Goal: Information Seeking & Learning: Learn about a topic

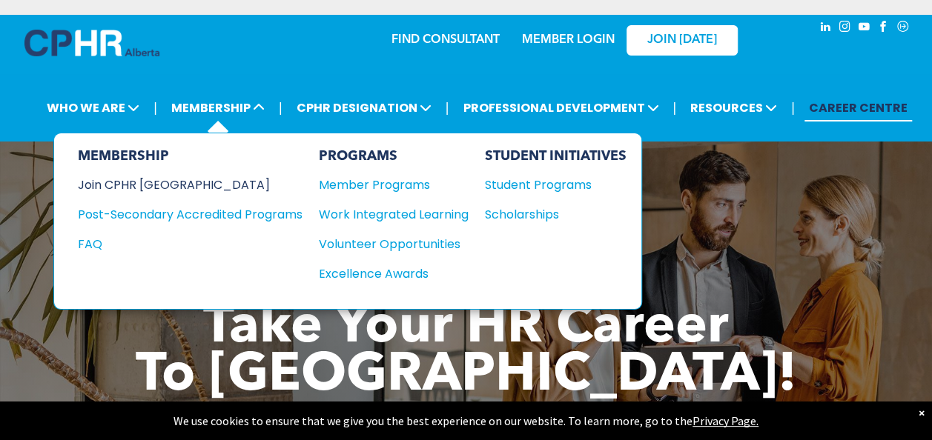
click at [125, 185] on div "Join CPHR [GEOGRAPHIC_DATA]" at bounding box center [179, 185] width 202 height 19
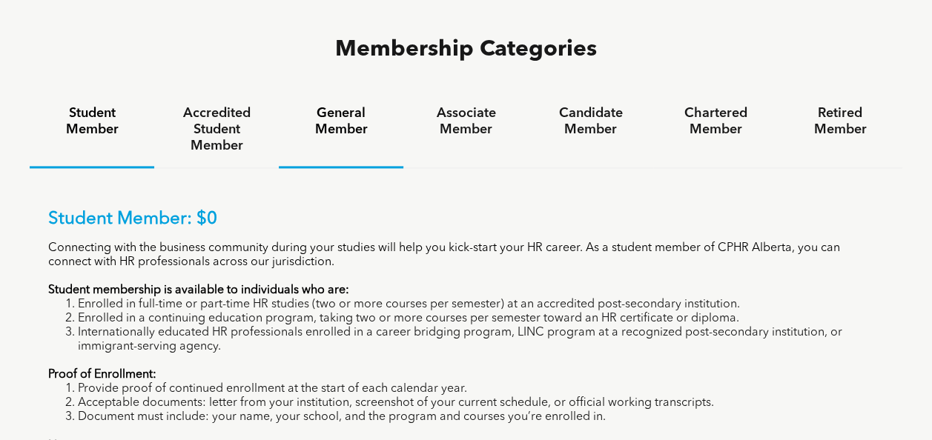
scroll to position [959, 0]
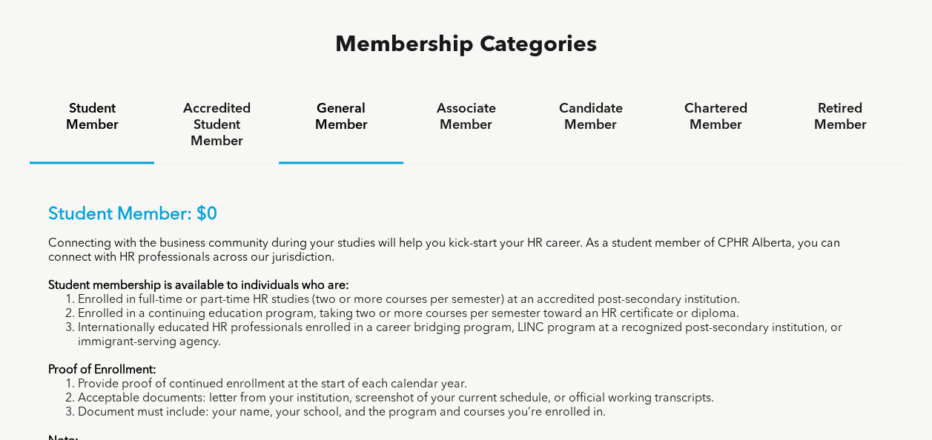
click at [342, 101] on h4 "General Member" at bounding box center [341, 117] width 98 height 33
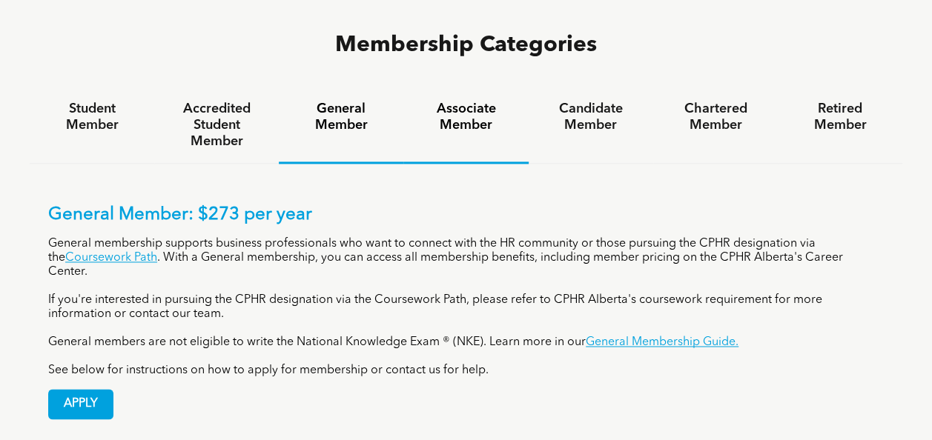
click at [469, 101] on h4 "Associate Member" at bounding box center [466, 117] width 98 height 33
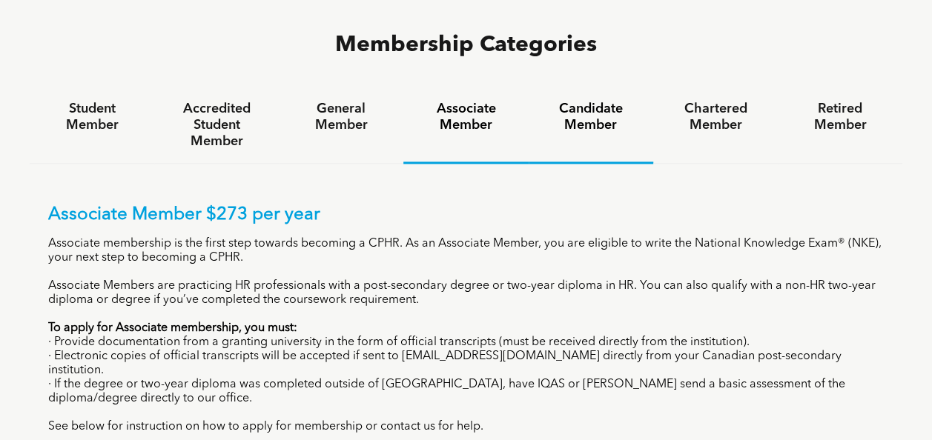
click at [586, 87] on div "Candidate Member" at bounding box center [591, 125] width 125 height 76
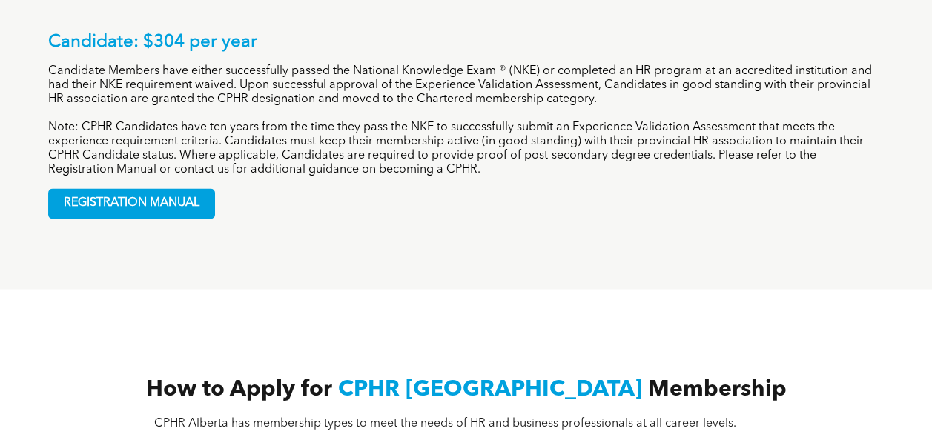
scroll to position [1131, 0]
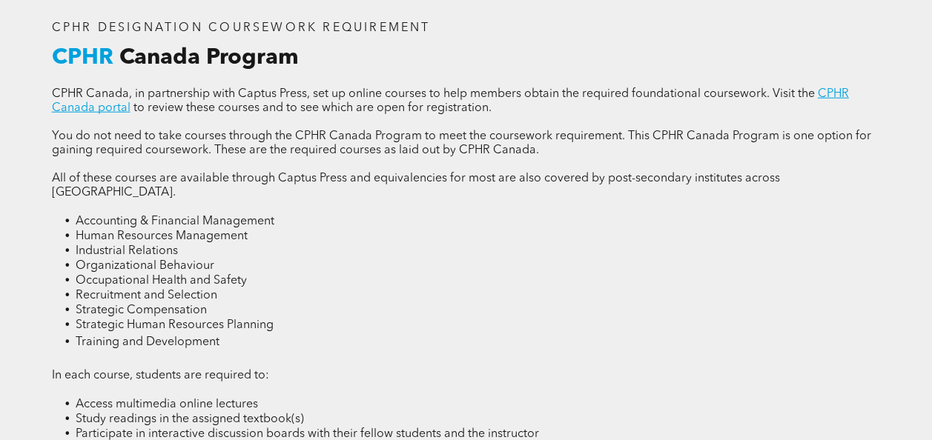
scroll to position [1874, 0]
click at [512, 16] on div "CPHR DESIGNATION COURSEWORK REQUIREMENT CPHR Canada Program CPHR Canada, in par…" at bounding box center [467, 291] width 890 height 637
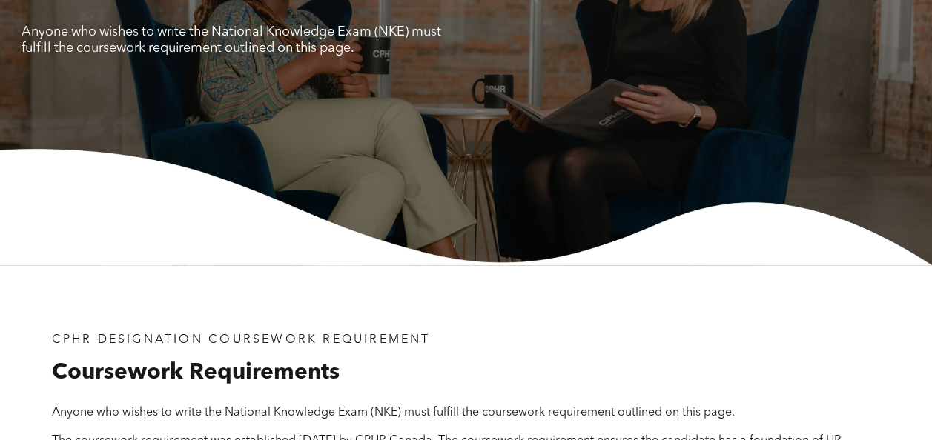
scroll to position [0, 0]
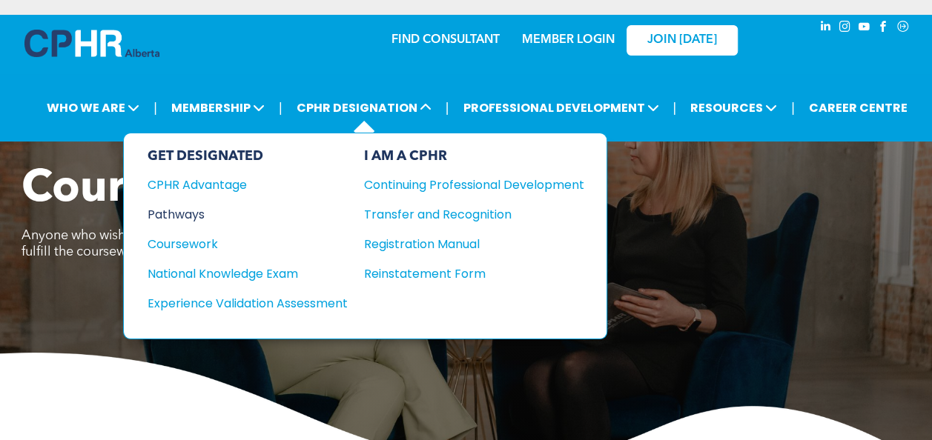
click at [193, 215] on div "Pathways" at bounding box center [238, 214] width 180 height 19
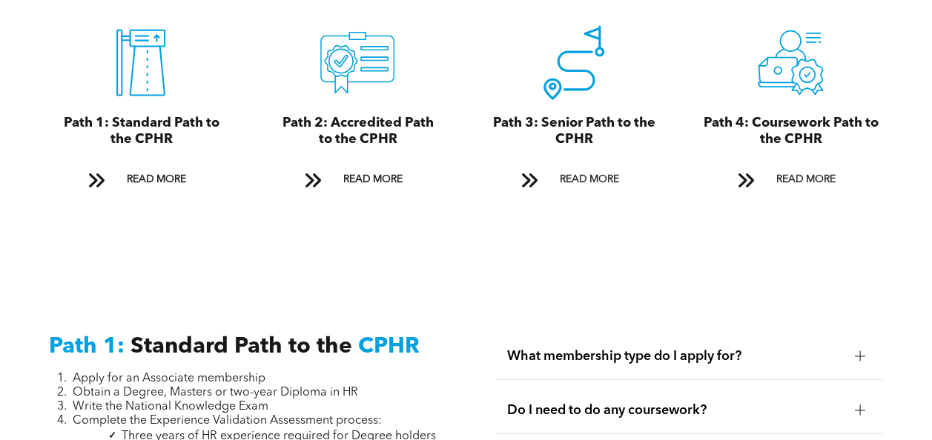
scroll to position [1699, 0]
click at [744, 171] on span at bounding box center [744, 181] width 19 height 20
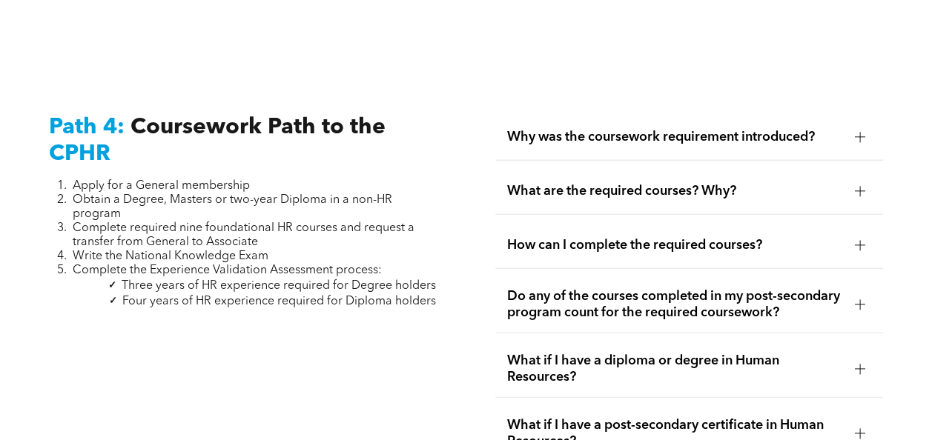
scroll to position [4469, 0]
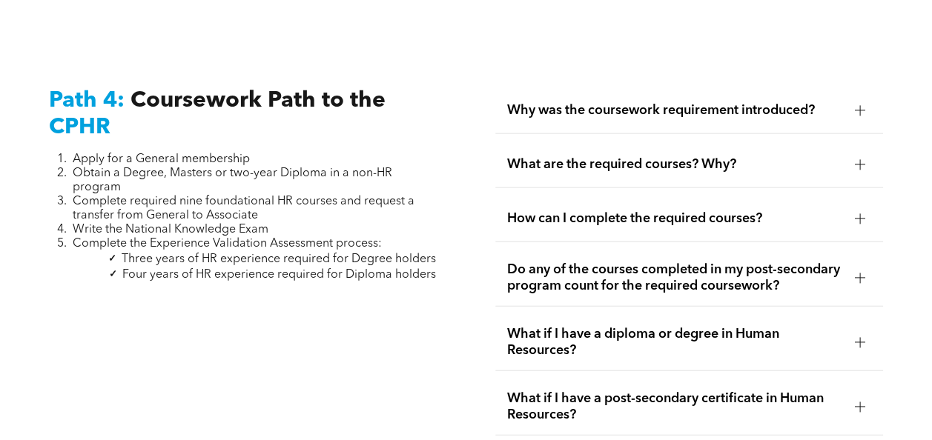
click at [866, 99] on div at bounding box center [860, 110] width 22 height 22
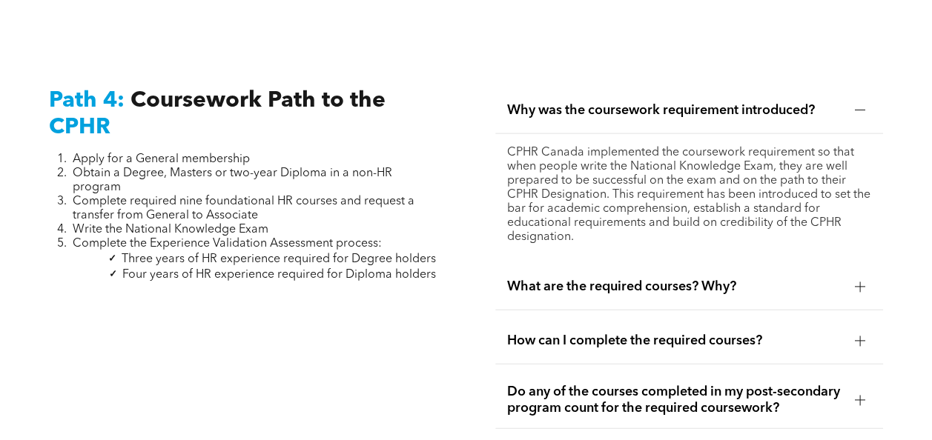
click at [860, 282] on div at bounding box center [859, 287] width 1 height 10
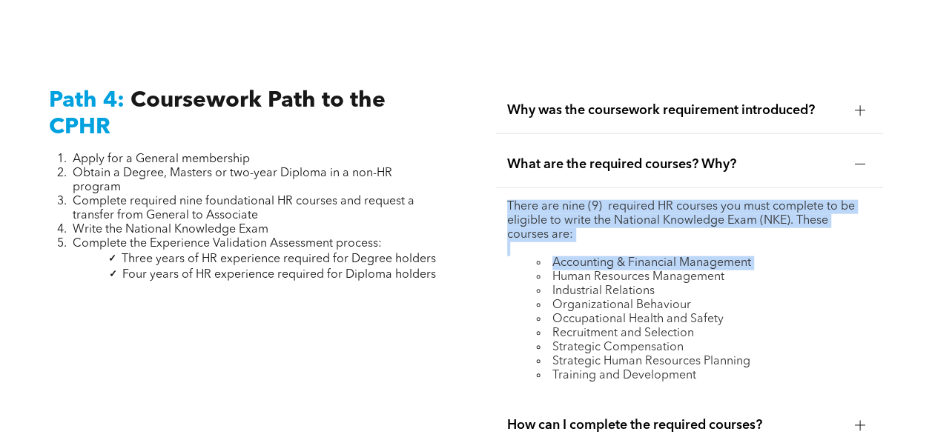
click at [860, 270] on li "What are the required courses? Why? There are nine (9) required HR courses you …" at bounding box center [689, 269] width 388 height 254
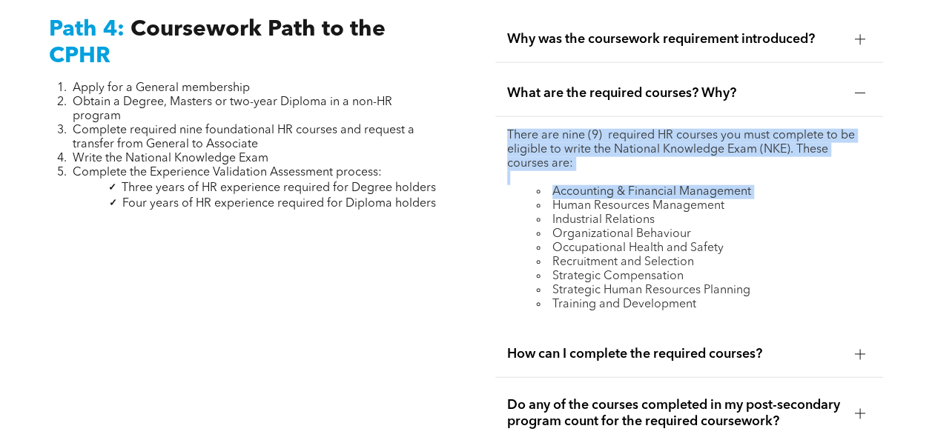
scroll to position [4546, 0]
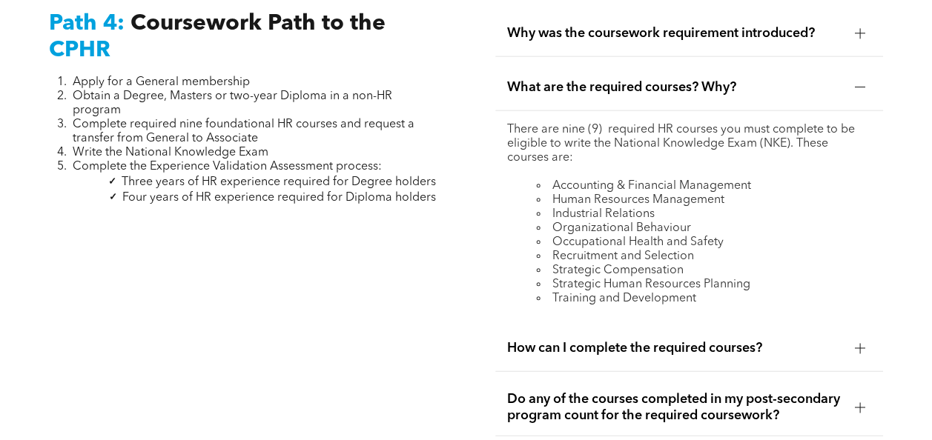
click at [830, 250] on li "Recruitment and Selection" at bounding box center [704, 257] width 334 height 14
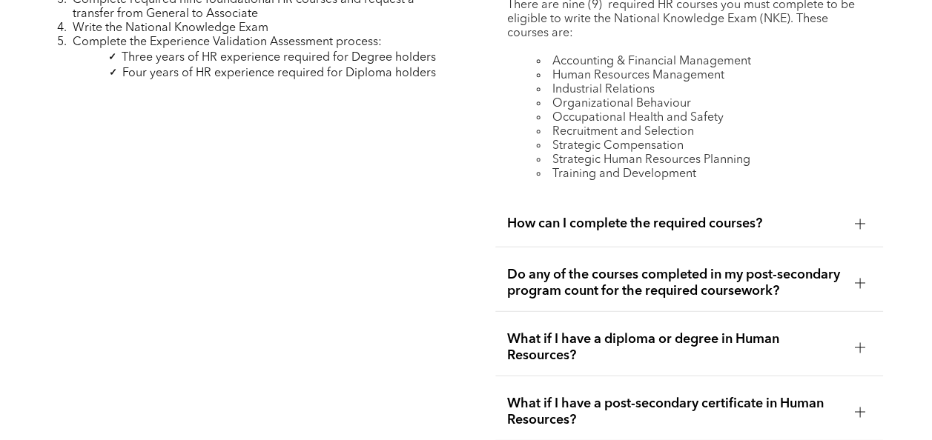
scroll to position [4678, 0]
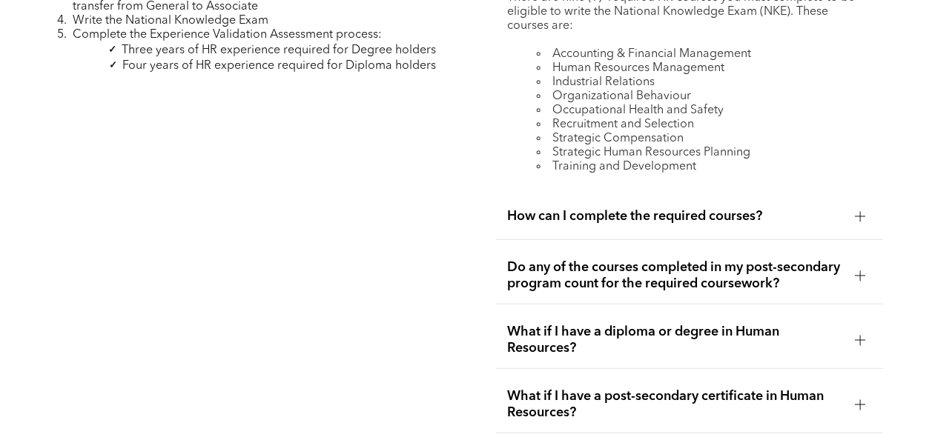
click at [862, 216] on div at bounding box center [860, 216] width 10 height 1
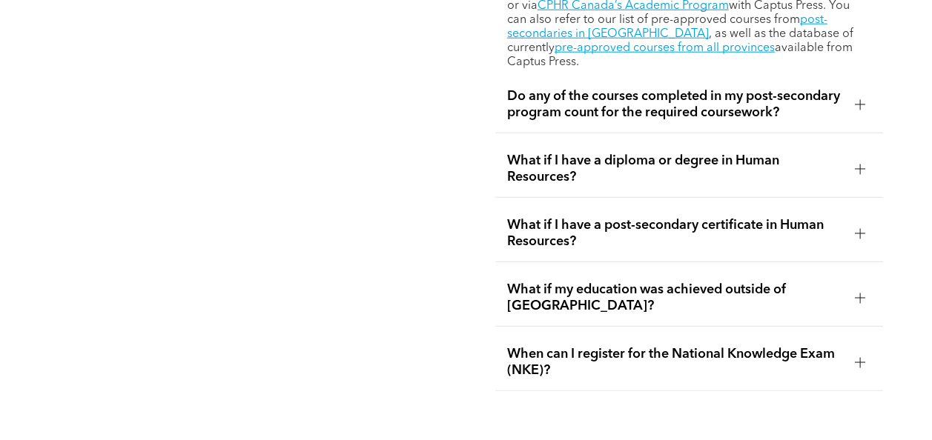
scroll to position [4761, 0]
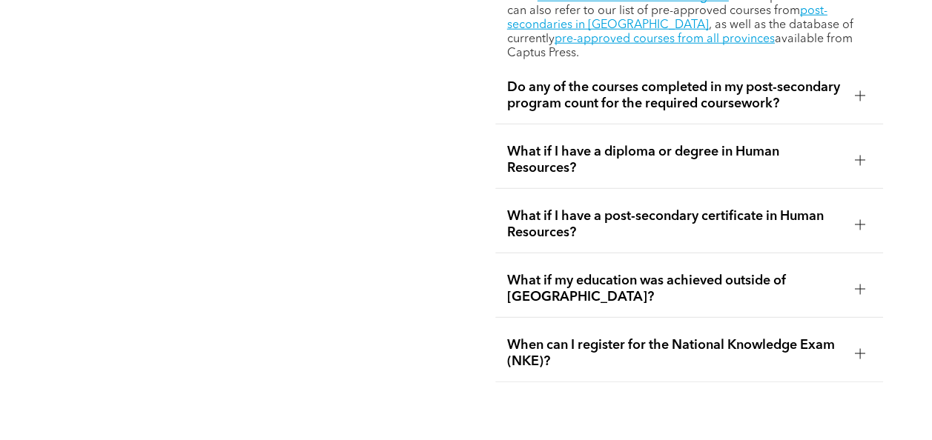
click at [859, 225] on div at bounding box center [860, 225] width 10 height 1
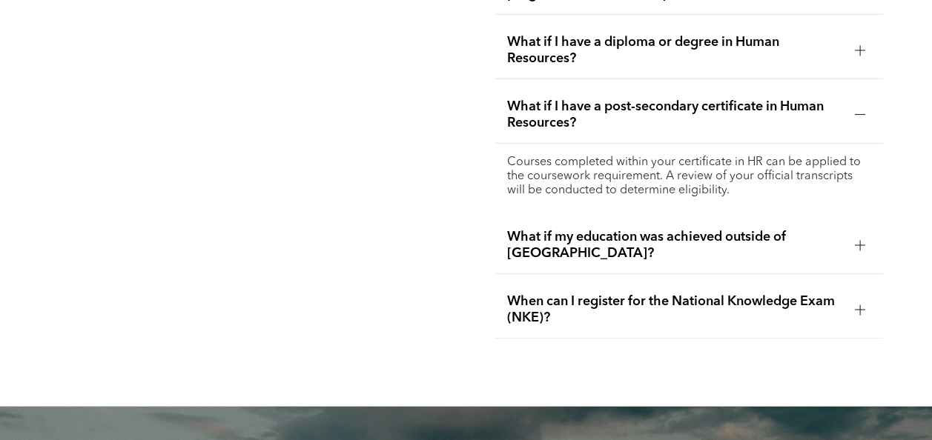
click at [859, 242] on div at bounding box center [860, 245] width 10 height 10
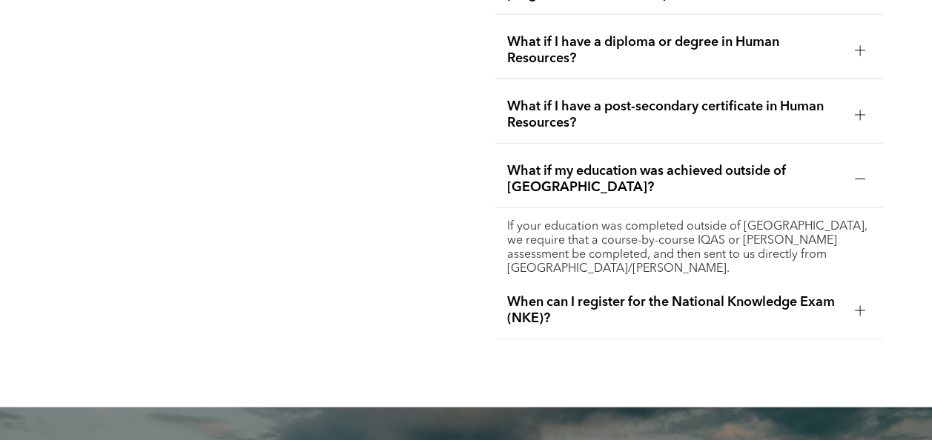
click at [859, 305] on div at bounding box center [859, 310] width 1 height 10
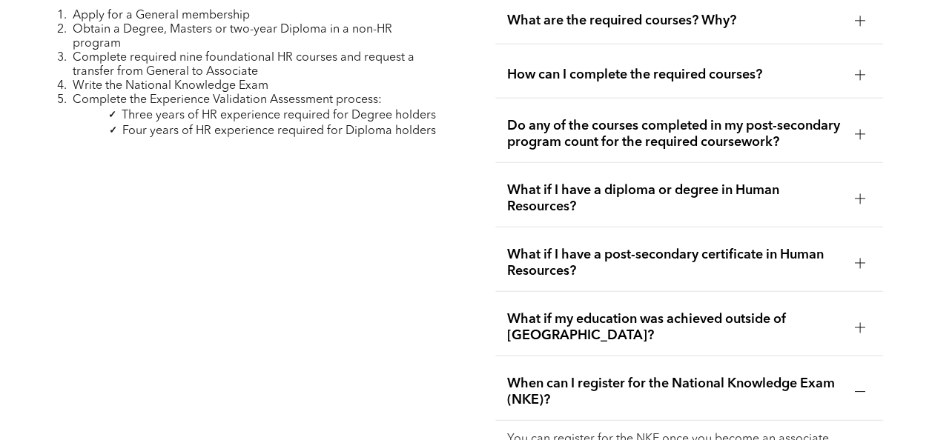
scroll to position [4612, 0]
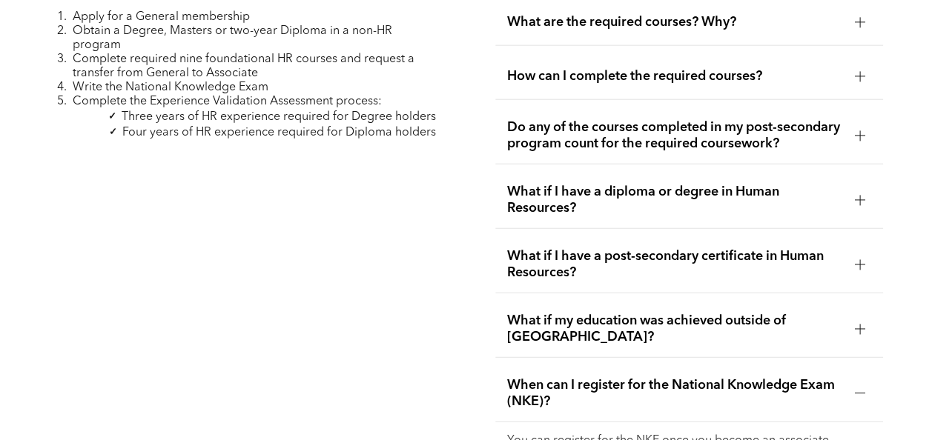
click at [860, 130] on div at bounding box center [859, 135] width 1 height 10
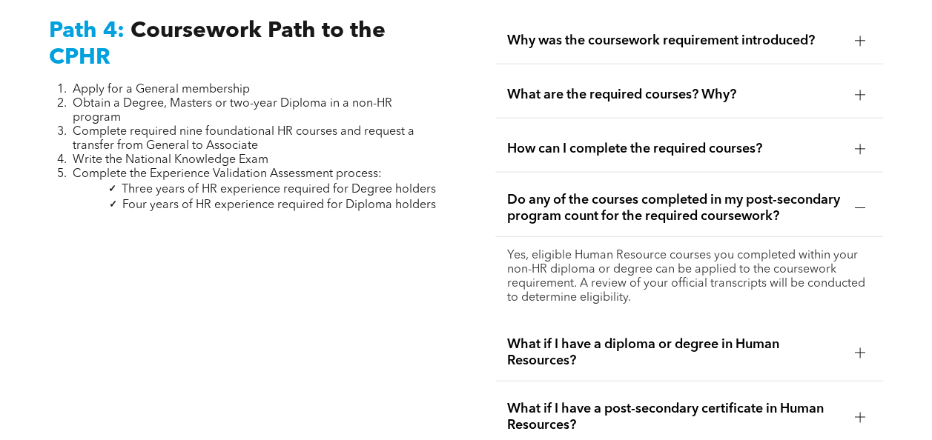
scroll to position [4517, 0]
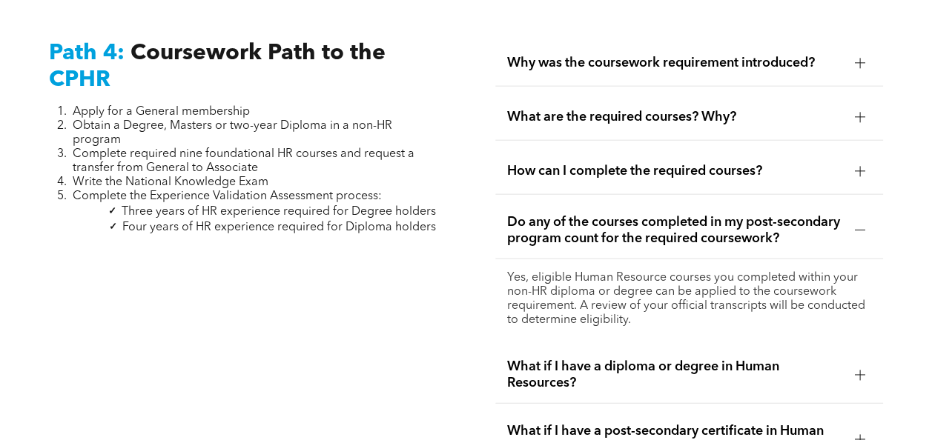
click at [861, 166] on div at bounding box center [860, 171] width 10 height 10
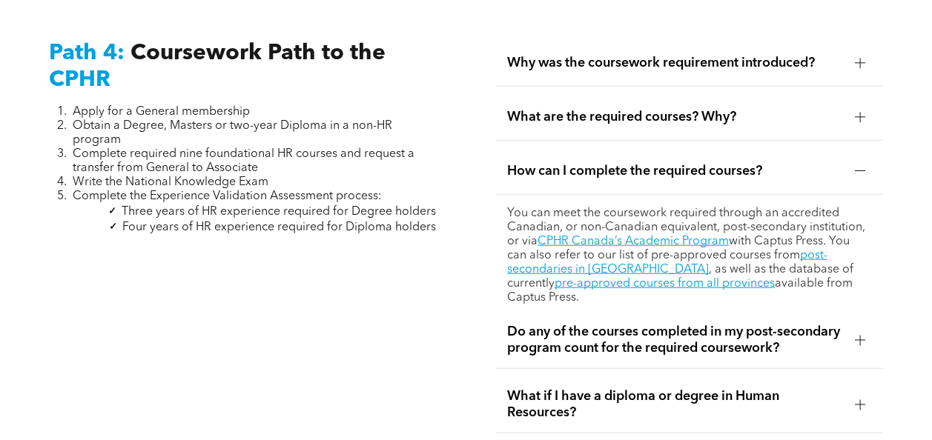
click at [862, 117] on div at bounding box center [860, 117] width 10 height 1
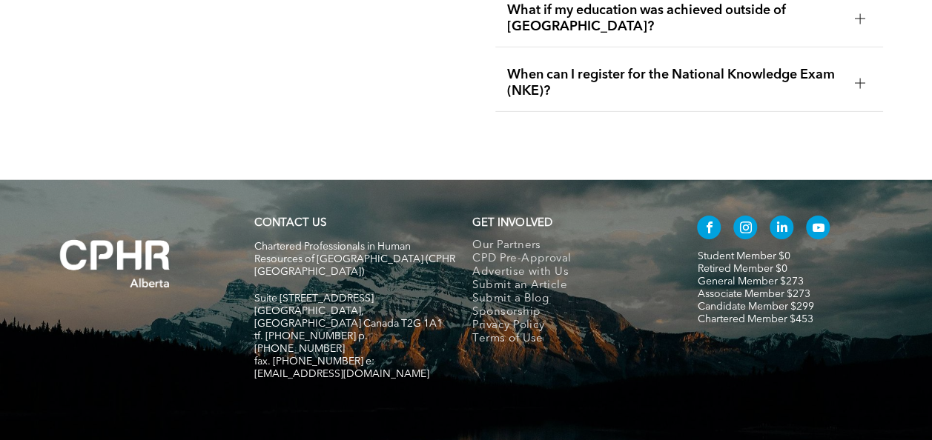
scroll to position [5146, 0]
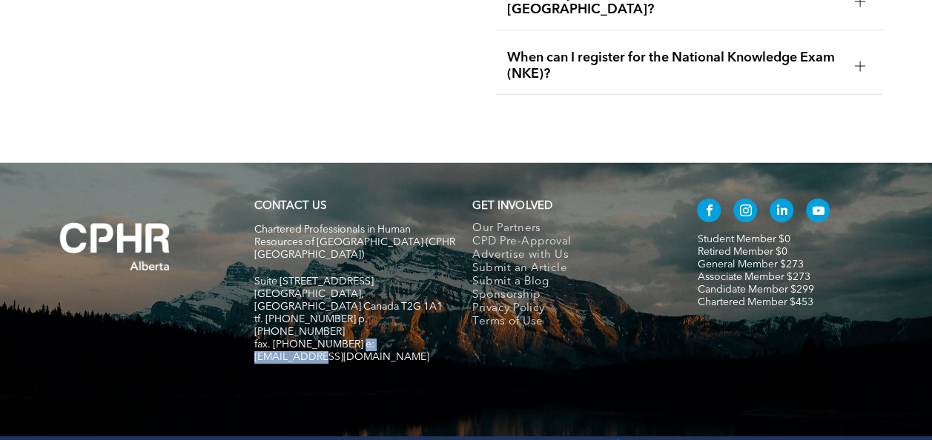
drag, startPoint x: 423, startPoint y: 302, endPoint x: 350, endPoint y: 302, distance: 72.7
click at [350, 340] on span "fax. [PHONE_NUMBER] e:[EMAIL_ADDRESS][DOMAIN_NAME]" at bounding box center [341, 351] width 175 height 23
copy span "info@cphrab.ca"
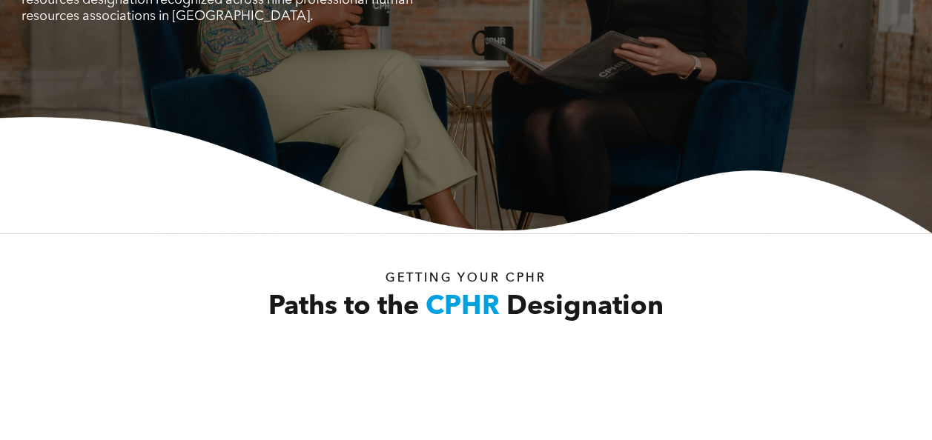
scroll to position [0, 0]
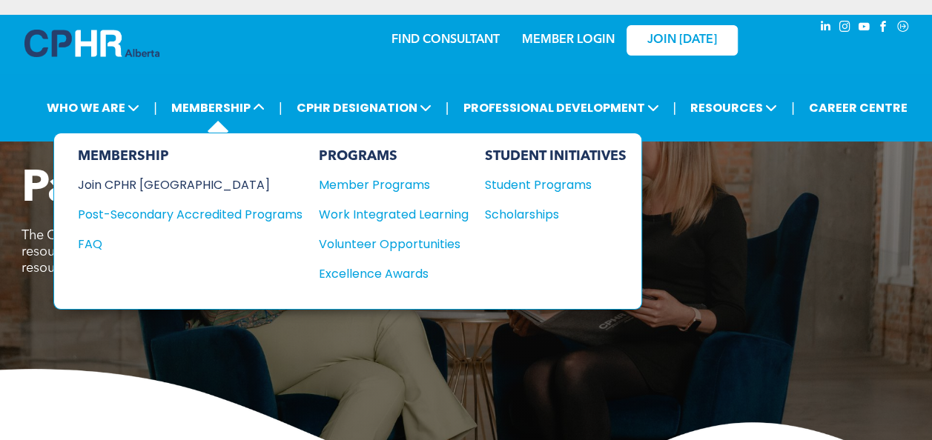
click at [159, 188] on div "Join CPHR [GEOGRAPHIC_DATA]" at bounding box center [179, 185] width 202 height 19
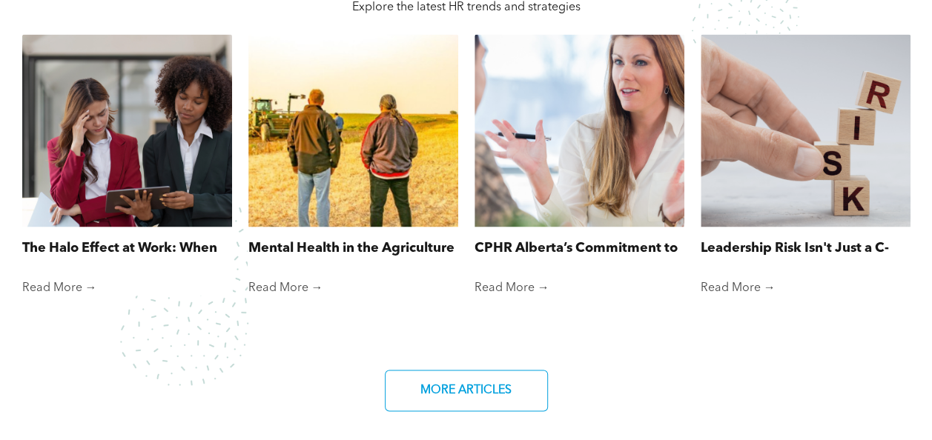
scroll to position [1156, 0]
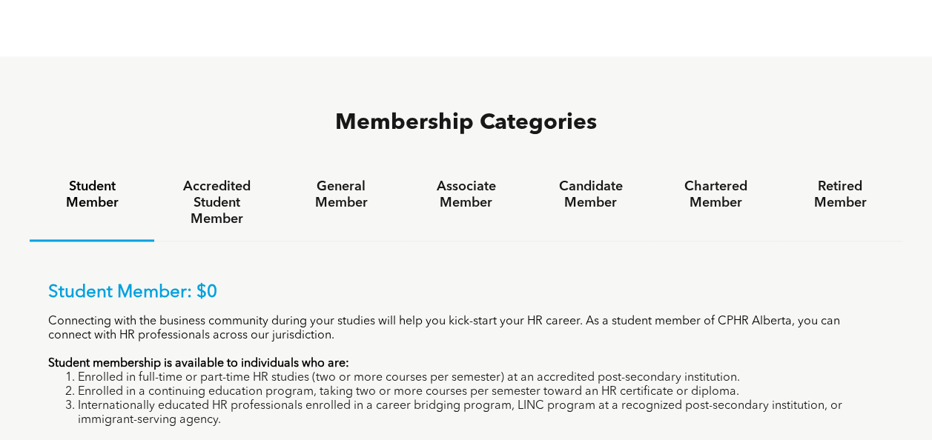
scroll to position [901, 0]
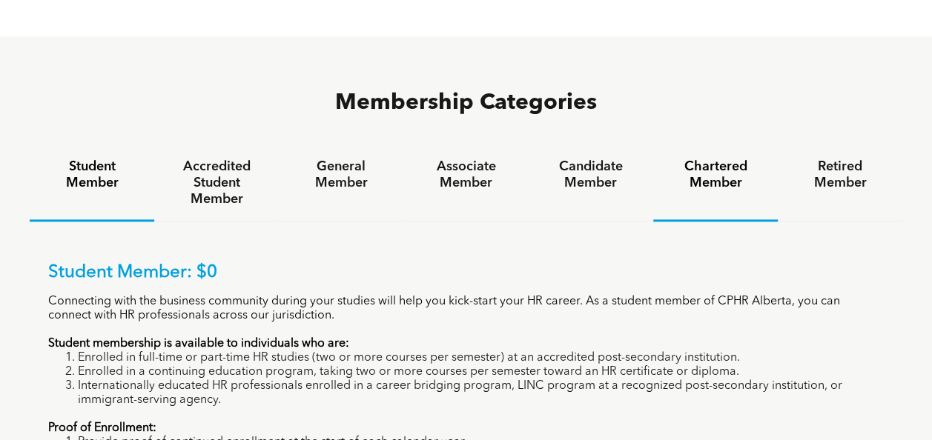
click at [720, 159] on h4 "Chartered Member" at bounding box center [716, 175] width 98 height 33
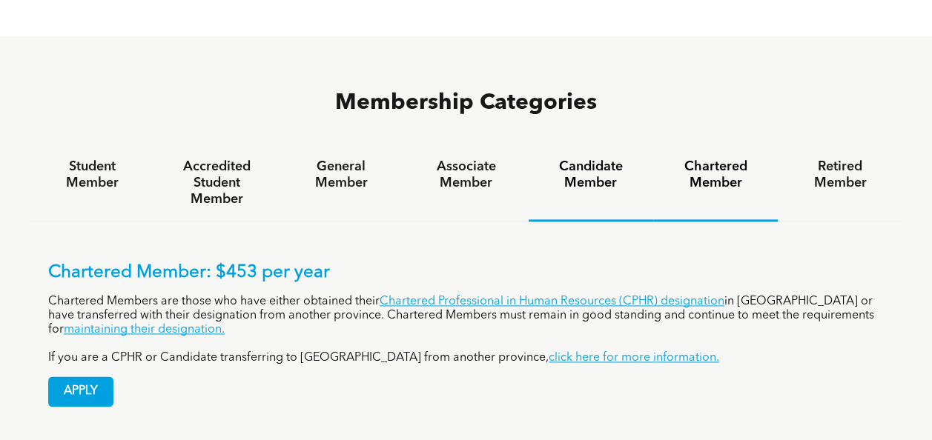
click at [566, 159] on h4 "Candidate Member" at bounding box center [591, 175] width 98 height 33
